Goal: Communication & Community: Answer question/provide support

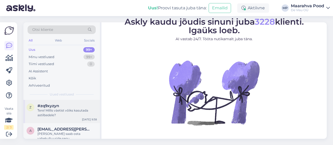
click at [67, 111] on div "Tere! Millis väetist võiks kasutada astilbedele?" at bounding box center [66, 112] width 59 height 9
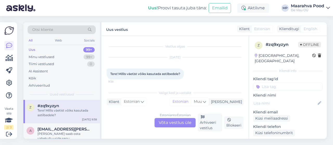
scroll to position [2, 0]
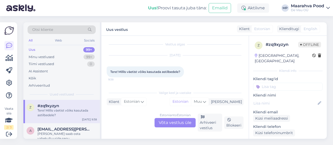
click at [171, 123] on div "Estonian to Estonian Võta vestlus üle" at bounding box center [174, 122] width 41 height 9
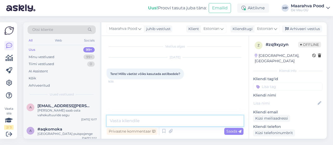
click at [171, 120] on textarea at bounding box center [175, 121] width 137 height 11
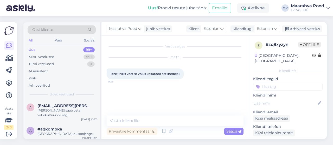
click at [51, 49] on div "Uus 99+" at bounding box center [62, 49] width 68 height 7
click at [63, 112] on div "[PERSON_NAME] saab osta vahekultuuride segu" at bounding box center [66, 112] width 59 height 9
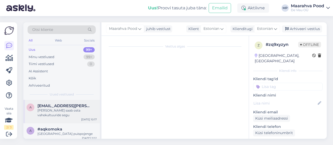
scroll to position [2, 0]
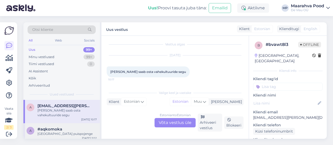
click at [65, 127] on div "#aqkomoka" at bounding box center [66, 129] width 59 height 5
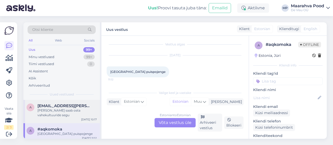
click at [66, 110] on div "[PERSON_NAME] saab osta vahekultuuride segu" at bounding box center [66, 112] width 59 height 9
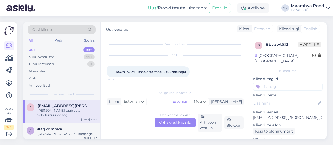
click at [165, 124] on div "Estonian to Estonian Võta vestlus üle" at bounding box center [174, 122] width 41 height 9
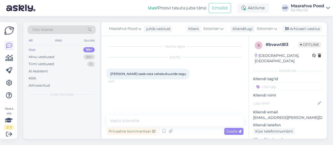
scroll to position [0, 0]
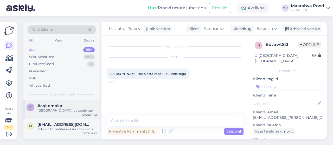
click at [66, 111] on div "[GEOGRAPHIC_DATA] puispojenge" at bounding box center [66, 110] width 59 height 5
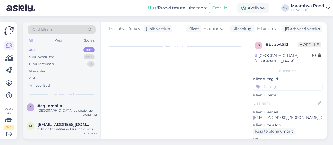
scroll to position [2, 0]
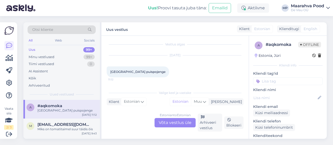
click at [179, 123] on div "Estonian to Estonian Võta vestlus üle" at bounding box center [174, 122] width 41 height 9
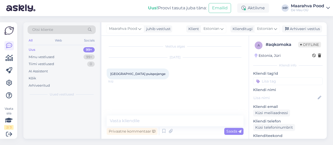
scroll to position [0, 0]
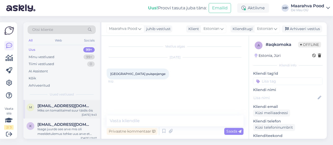
click at [60, 112] on div "Miks on tomatitaimel suur täidis õis" at bounding box center [66, 110] width 59 height 5
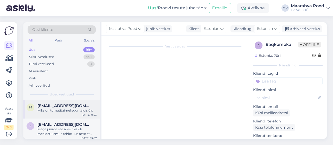
scroll to position [2, 0]
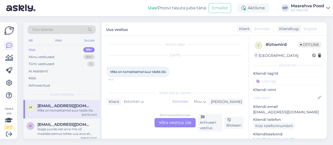
click at [185, 121] on div "Estonian to Estonian Võta vestlus üle" at bounding box center [174, 122] width 41 height 9
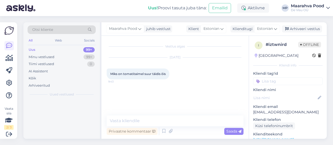
scroll to position [0, 0]
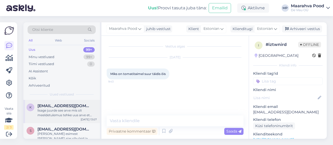
click at [72, 116] on div "lisage juurde see arve mis oli meeldetulemus tehke uus arve et saaks maksta" at bounding box center [66, 112] width 59 height 9
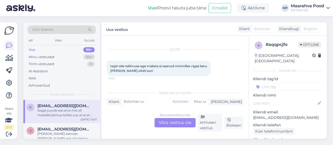
scroll to position [34, 0]
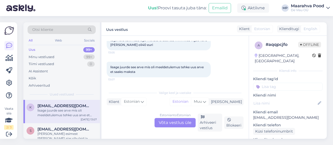
click at [51, 51] on div "Uus 99+" at bounding box center [62, 49] width 68 height 7
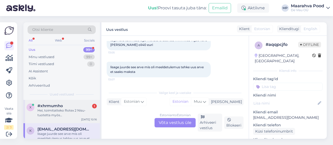
click at [66, 112] on div "Hei, toimitatteko Rotex 2 Nisu- tuotetta myös [GEOGRAPHIC_DATA]?" at bounding box center [66, 112] width 59 height 9
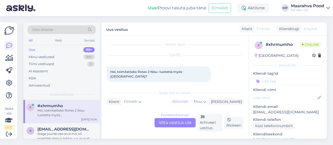
click at [172, 124] on div "Finnish to Estonian Võta vestlus üle" at bounding box center [174, 122] width 41 height 9
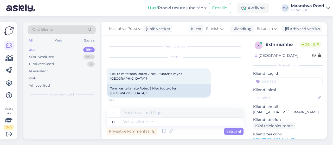
scroll to position [0, 0]
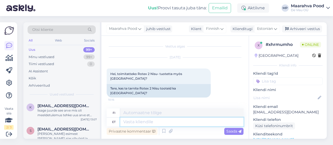
click at [152, 121] on textarea at bounding box center [181, 122] width 123 height 9
type textarea "ain"
type textarea "vain"
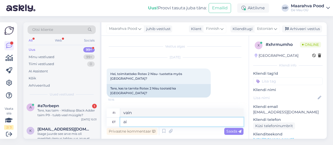
type textarea "a"
type textarea "Tere,"
type textarea "Hei,"
type textarea "Tere, Seda"
type textarea "[PERSON_NAME]"
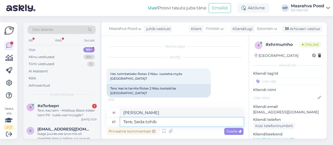
type textarea "Tere, Seda tohib"
type textarea "Hei, se on sallittua."
type textarea "Tere, Seda tohib müüa"
type textarea "Hei, tämä on myynnissä."
type textarea "Tere, Seda tohib müüa ainult"
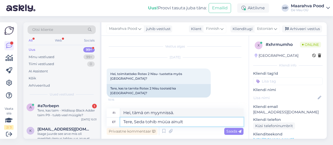
type textarea "Hei, tätä myydään vain"
type textarea "Tere, [PERSON_NAME] tohib müüa ainult eest"
type textarea "Hei, tätä myydään vain hintaan"
type textarea "Tere, Seda tohib müüa ainult [GEOGRAPHIC_DATA]"
type textarea "Hei, tätä myydään vain Virossa."
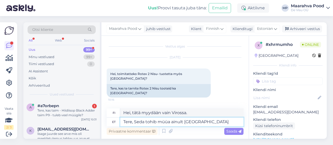
click at [145, 123] on textarea "Tere, Seda tohib müüa ainult [GEOGRAPHIC_DATA]" at bounding box center [181, 122] width 123 height 9
type textarea "Tere, Seda toodet tohib müüa ainult [GEOGRAPHIC_DATA]"
type textarea "Hei, tätä tuotetta saa myydä vain [GEOGRAPHIC_DATA]."
click at [216, 123] on textarea "Tere, Seda toodet tohib müüa ainult [GEOGRAPHIC_DATA]" at bounding box center [181, 122] width 123 height 9
click at [200, 123] on textarea "Tere, Seda toodet tohib müüa ainult [GEOGRAPHIC_DATA]." at bounding box center [181, 122] width 123 height 9
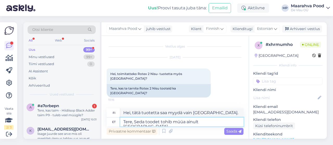
click at [216, 124] on textarea "Tere, Seda toodet tohib müüa ainult [GEOGRAPHIC_DATA]." at bounding box center [181, 122] width 123 height 9
type textarea "Tere, Seda toodet tohib müüa ainult [GEOGRAPHIC_DATA]!"
click at [234, 131] on span "Saada" at bounding box center [233, 131] width 15 height 5
type textarea "[PERSON_NAME], tätä tuotetta saa myydä vain [GEOGRAPHIC_DATA]!"
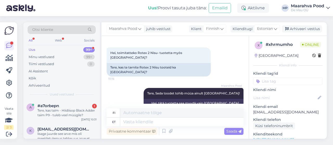
scroll to position [52, 0]
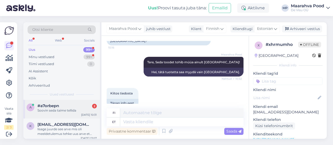
click at [72, 108] on div "#a7orbepn 2" at bounding box center [66, 106] width 59 height 5
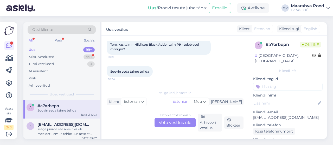
scroll to position [11, 0]
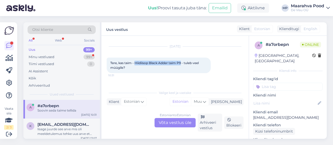
drag, startPoint x: 182, startPoint y: 63, endPoint x: 135, endPoint y: 63, distance: 47.3
click at [135, 63] on span "Tere, kas taim - Hiidiisop Black Adder taim P9 - tuleb veel müügile?" at bounding box center [154, 65] width 89 height 9
copy span "Hiidiisop Black Adder taim P9"
click at [171, 123] on div "Estonian to Estonian Võta vestlus üle" at bounding box center [174, 122] width 41 height 9
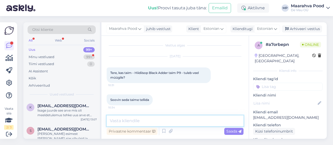
click at [149, 119] on textarea at bounding box center [175, 121] width 137 height 11
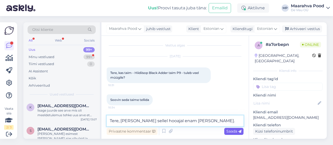
type textarea "Tere, [PERSON_NAME] sellel hooajal enam [PERSON_NAME]."
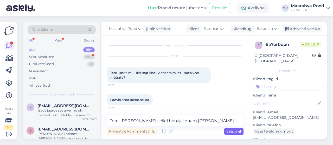
click at [235, 132] on span "Saada" at bounding box center [233, 131] width 15 height 5
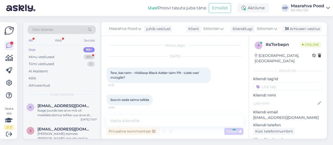
scroll to position [23, 0]
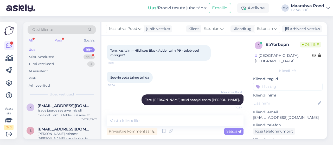
click at [61, 39] on div "Web" at bounding box center [58, 40] width 9 height 7
click at [30, 41] on div "All" at bounding box center [31, 40] width 6 height 7
click at [85, 57] on div "99+" at bounding box center [88, 57] width 11 height 5
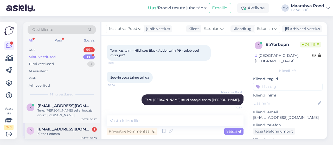
click at [64, 129] on span "[EMAIL_ADDRESS][DOMAIN_NAME]" at bounding box center [64, 129] width 54 height 5
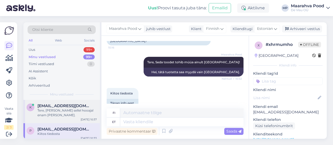
click at [62, 109] on div "Tere, [PERSON_NAME] sellel hooajal enam [PERSON_NAME]." at bounding box center [66, 112] width 59 height 9
